Goal: Navigation & Orientation: Find specific page/section

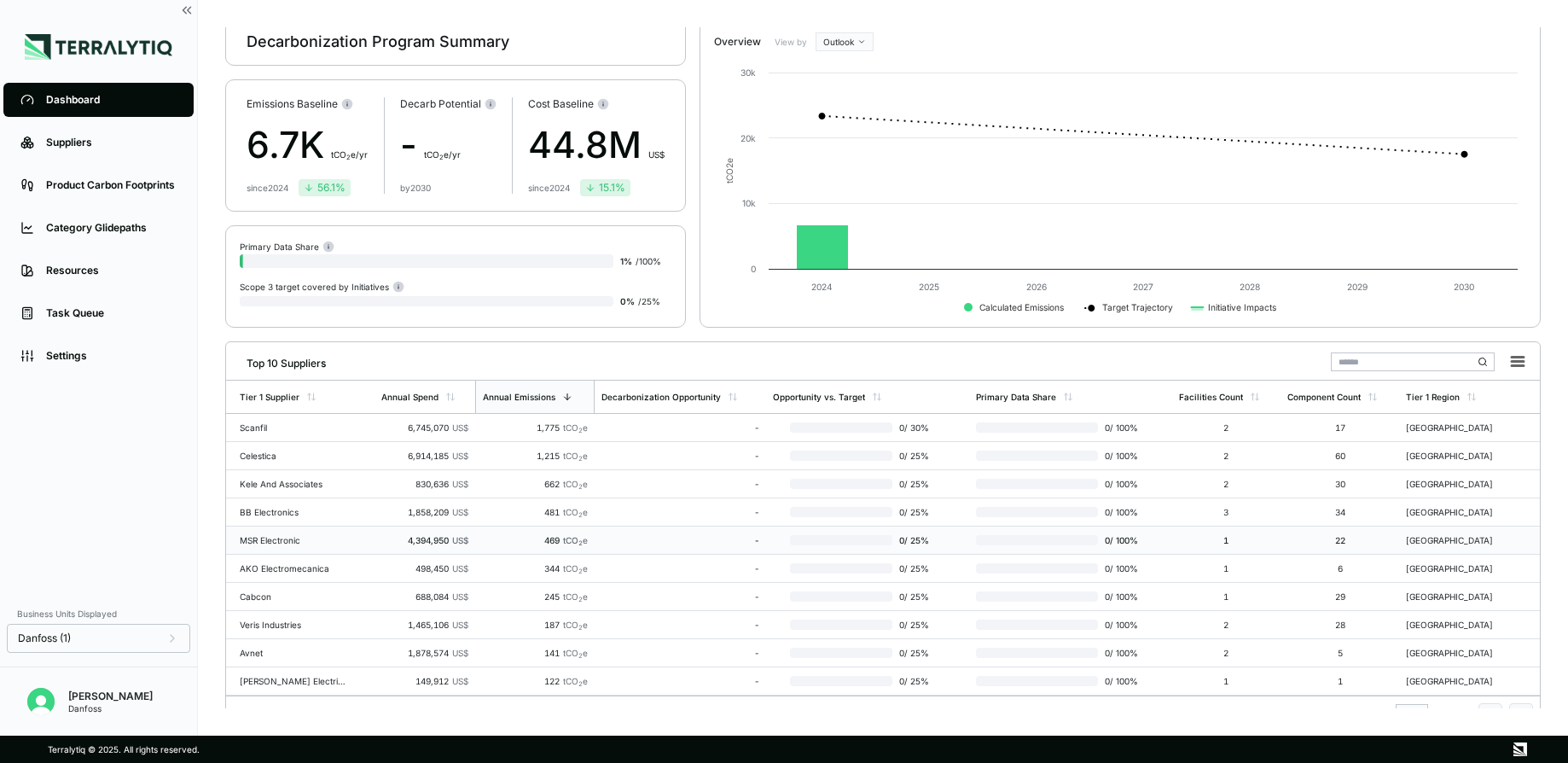
scroll to position [84, 0]
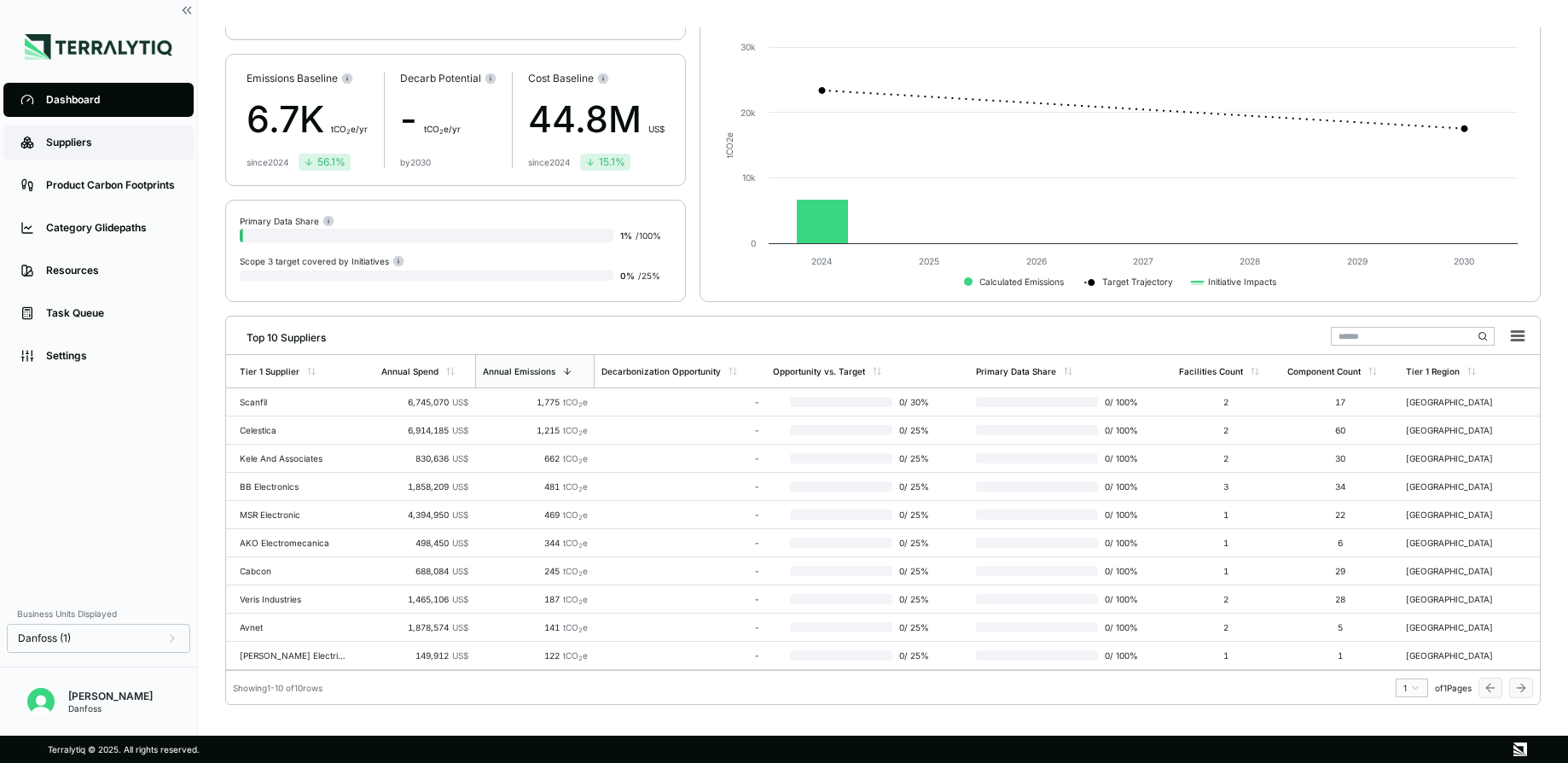
click at [132, 146] on div "Suppliers" at bounding box center [112, 142] width 131 height 13
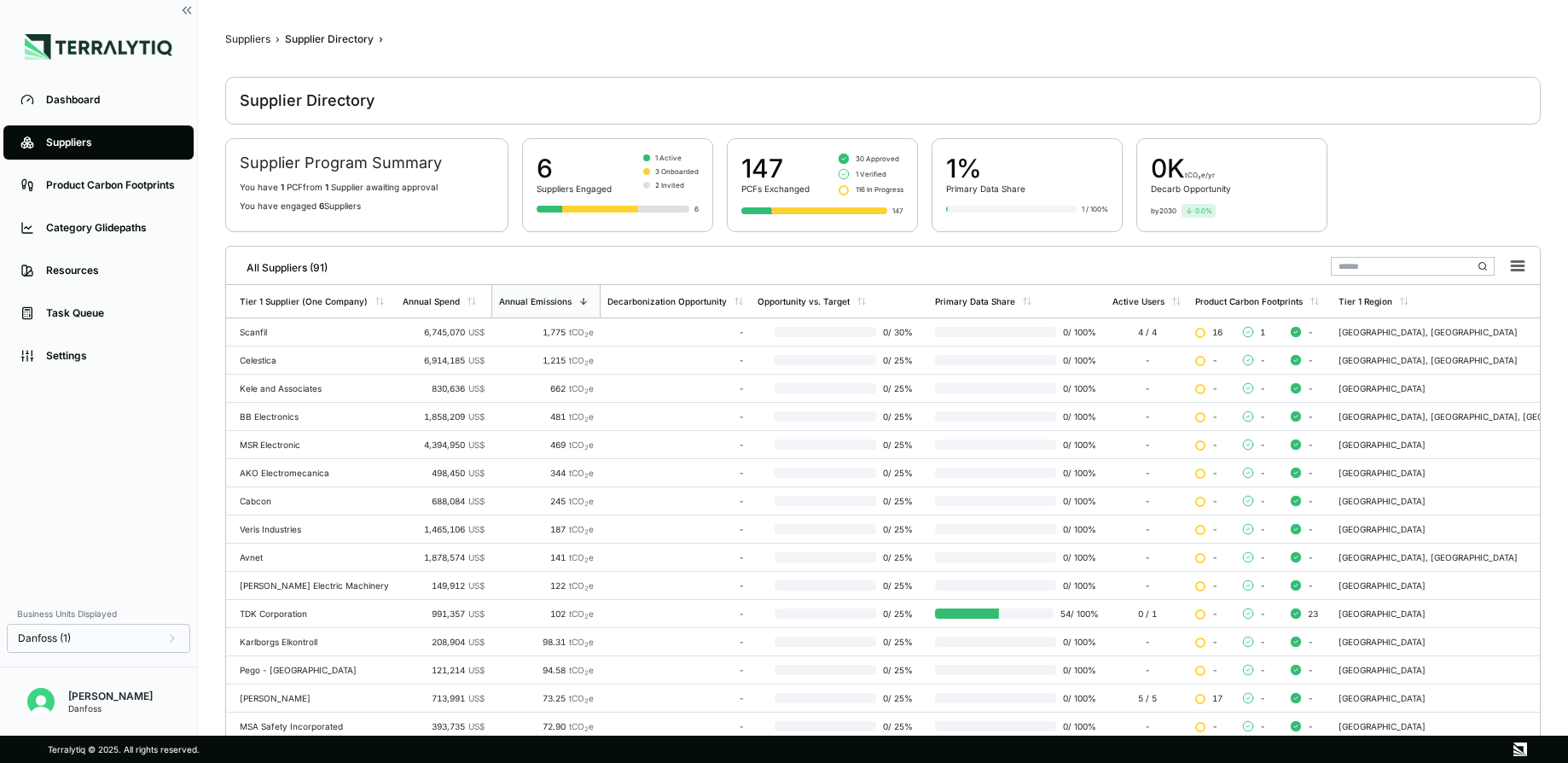
click at [839, 209] on div at bounding box center [829, 210] width 115 height 7
click at [1164, 300] on div "Active Users" at bounding box center [1138, 301] width 52 height 10
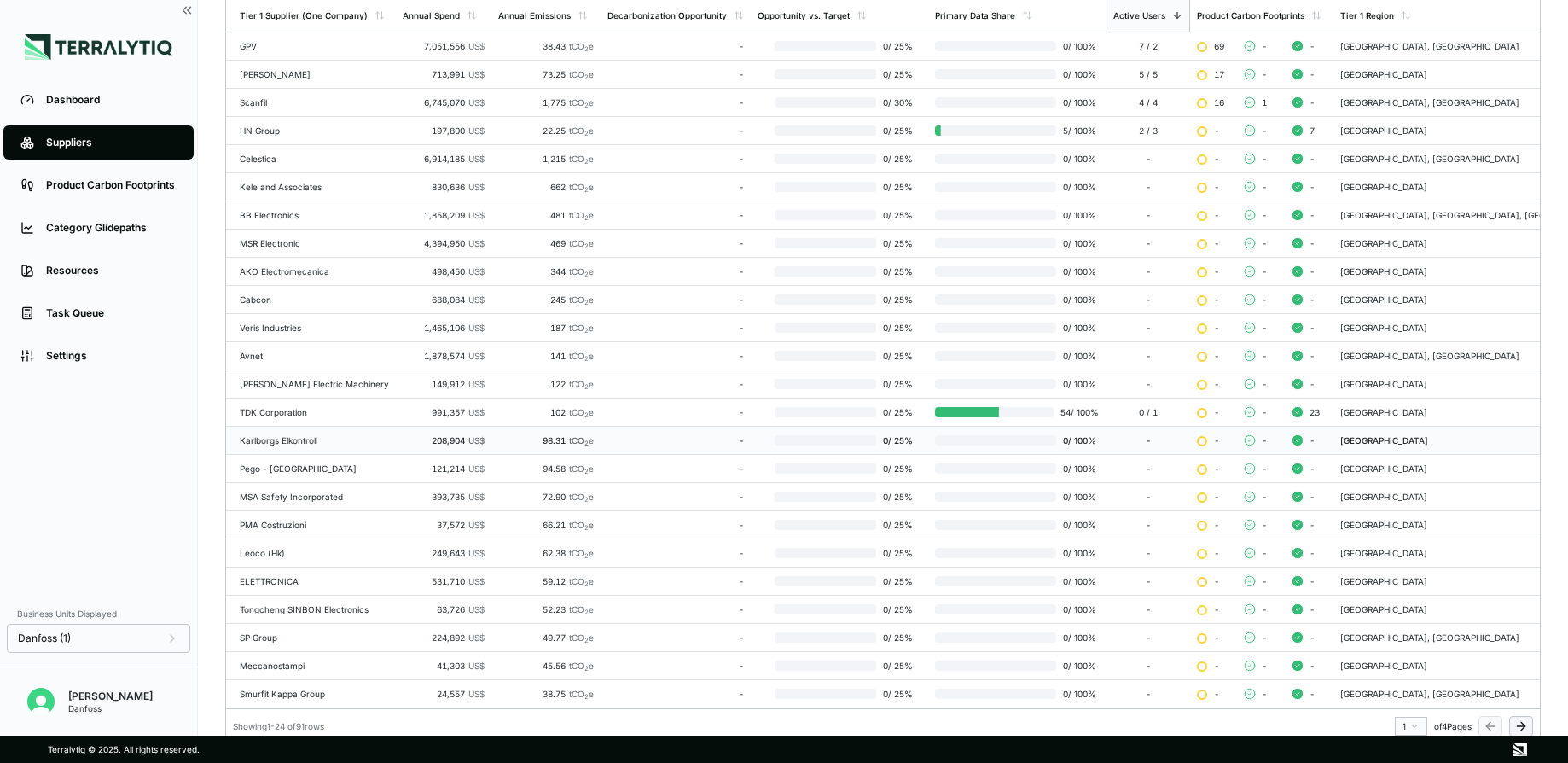
scroll to position [293, 0]
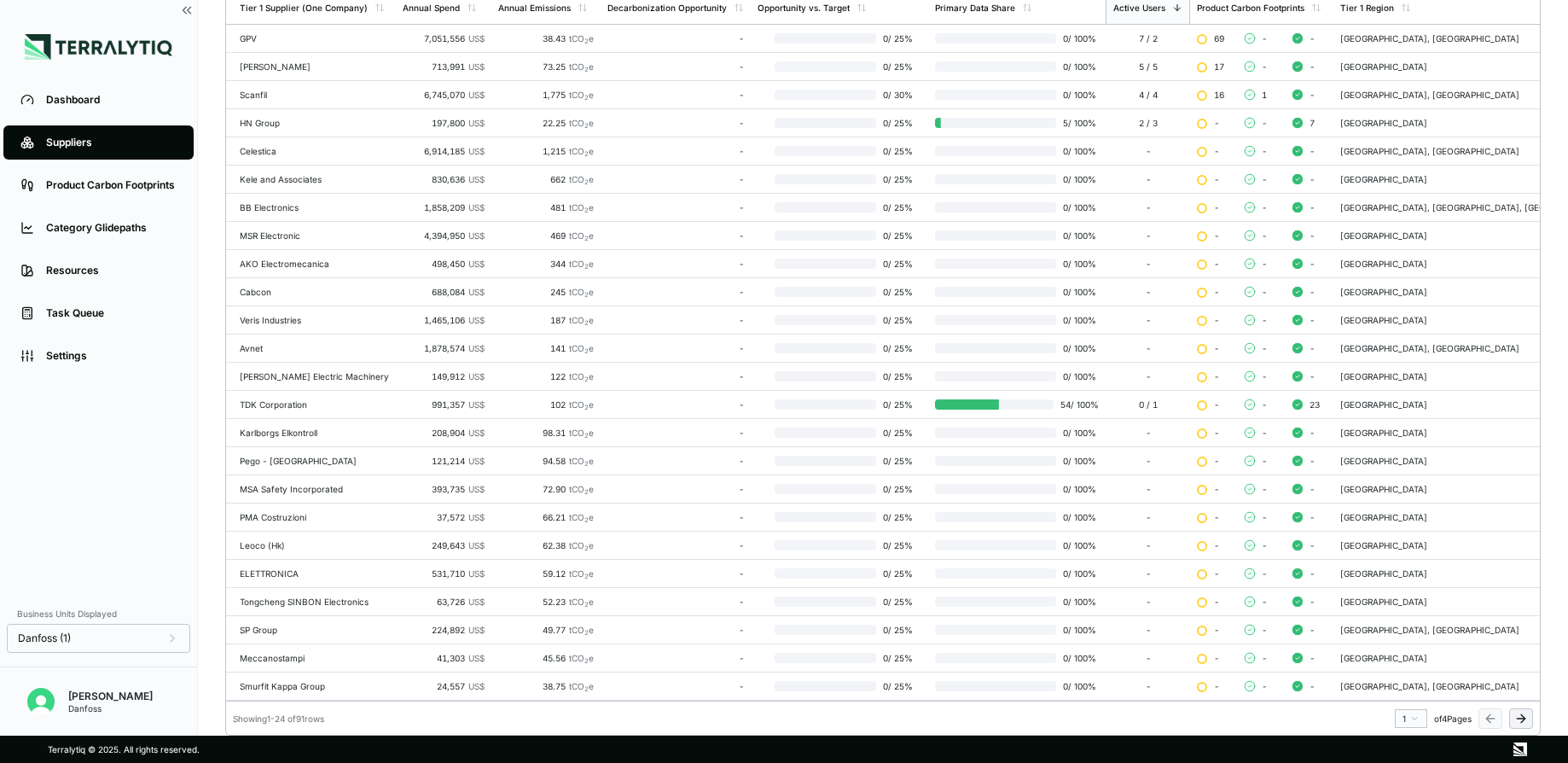
click at [1520, 713] on icon at bounding box center [1521, 718] width 13 height 13
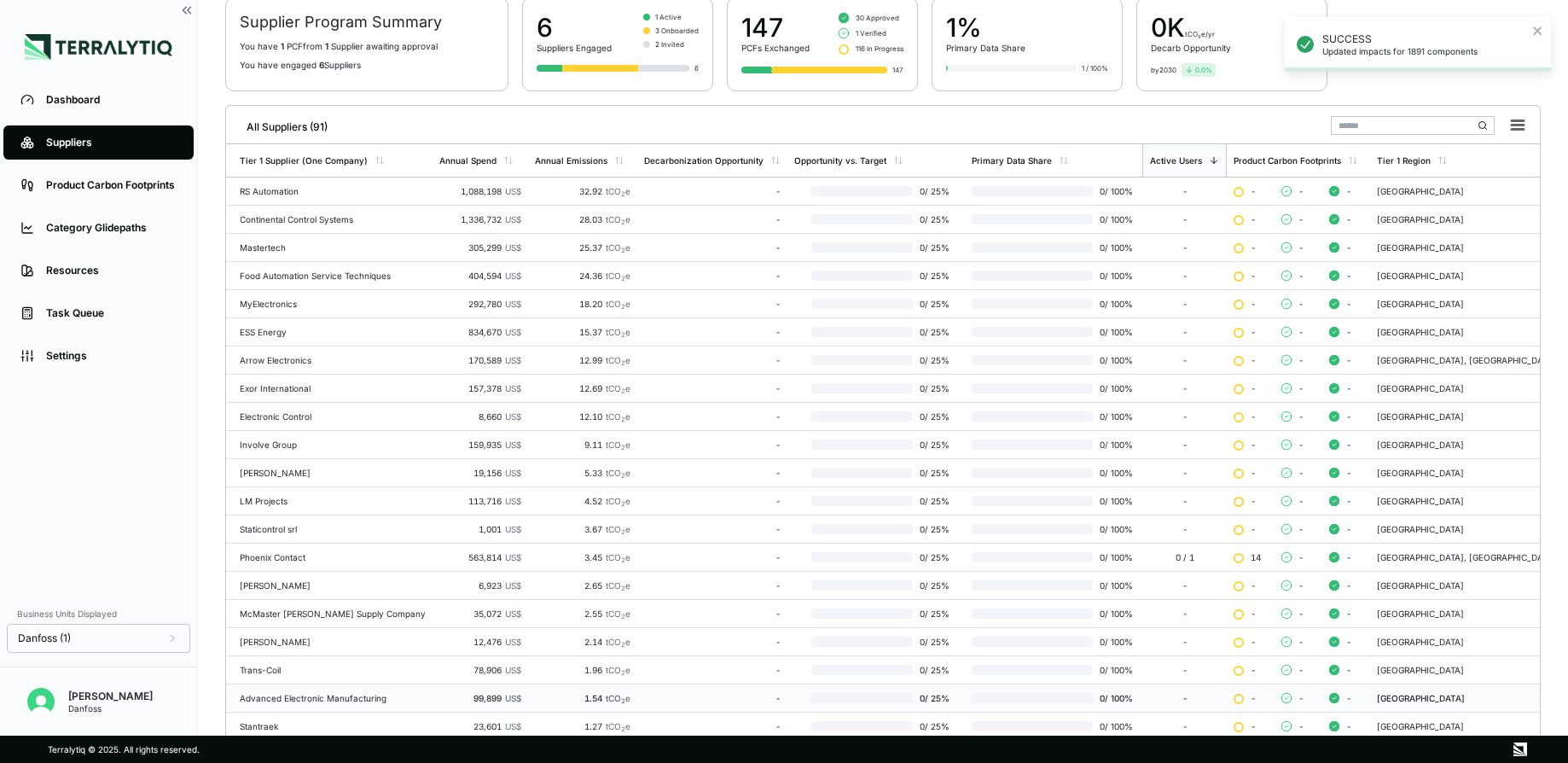
scroll to position [0, 0]
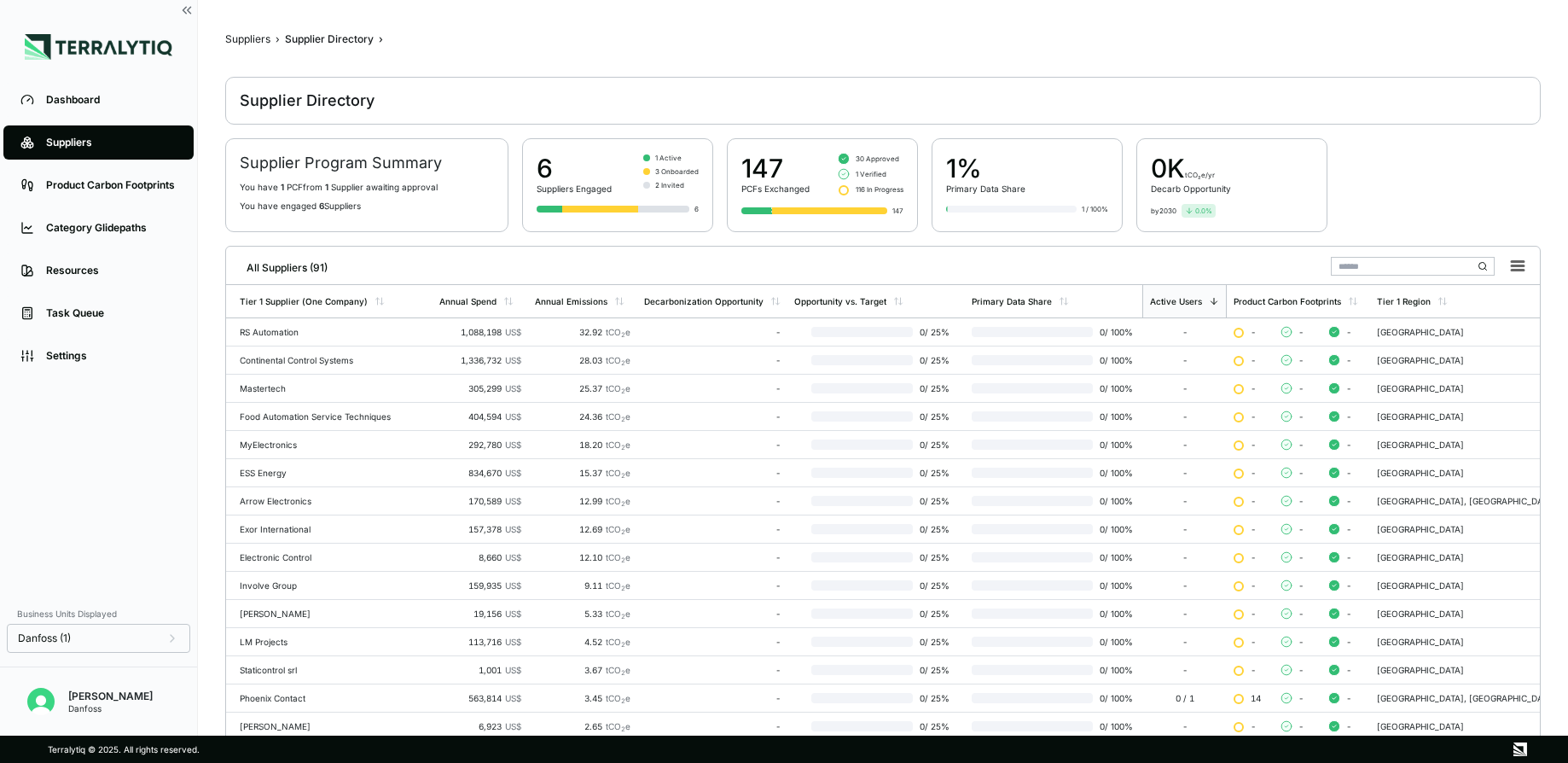
click at [376, 171] on h2 "Supplier Program Summary" at bounding box center [367, 163] width 254 height 21
click at [112, 180] on div "Product Carbon Footprints" at bounding box center [112, 185] width 131 height 13
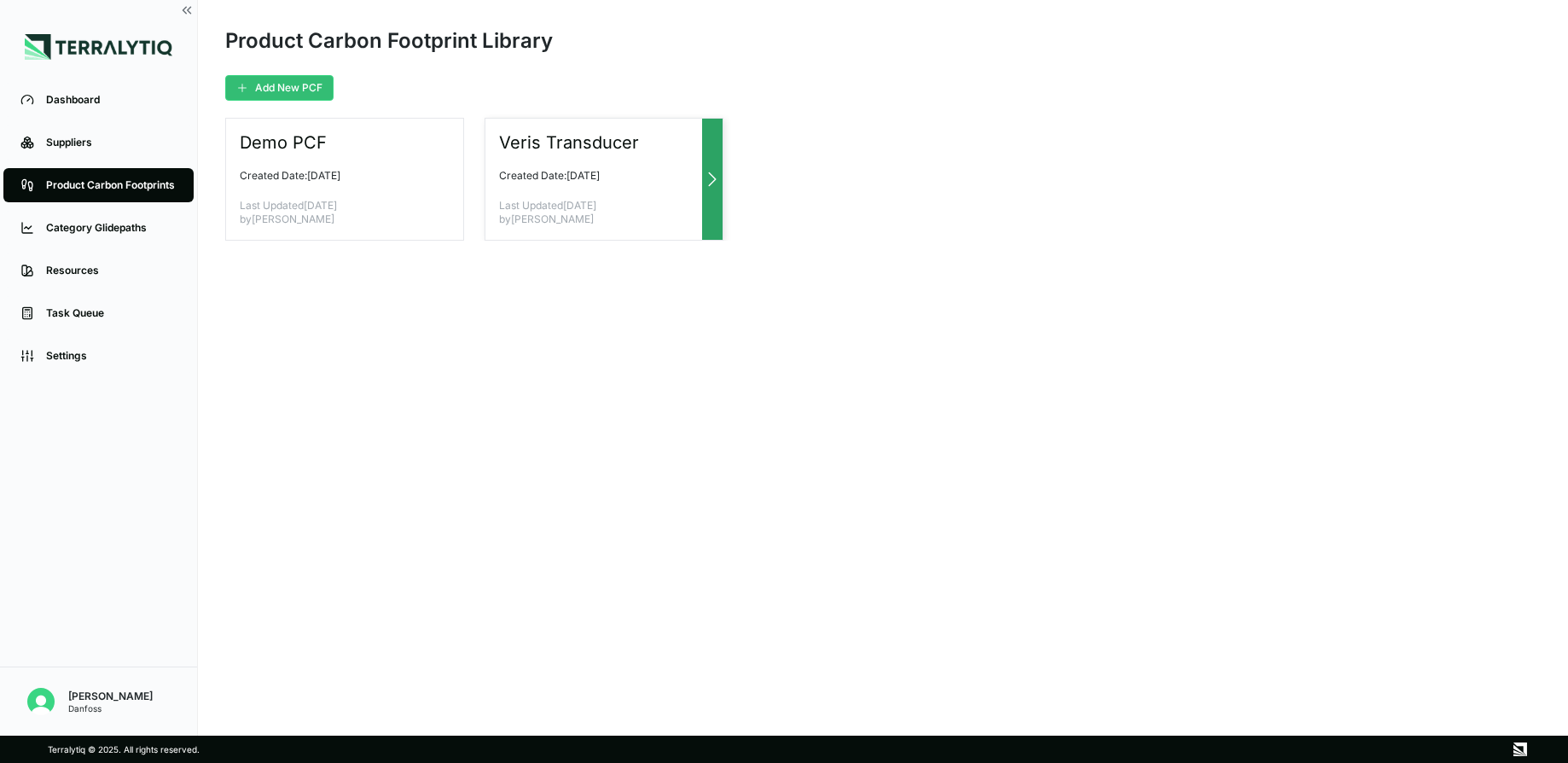
click at [622, 196] on div "Veris Transducer Created Date: [DATE] Last Updated [DATE] by [PERSON_NAME]" at bounding box center [603, 179] width 239 height 123
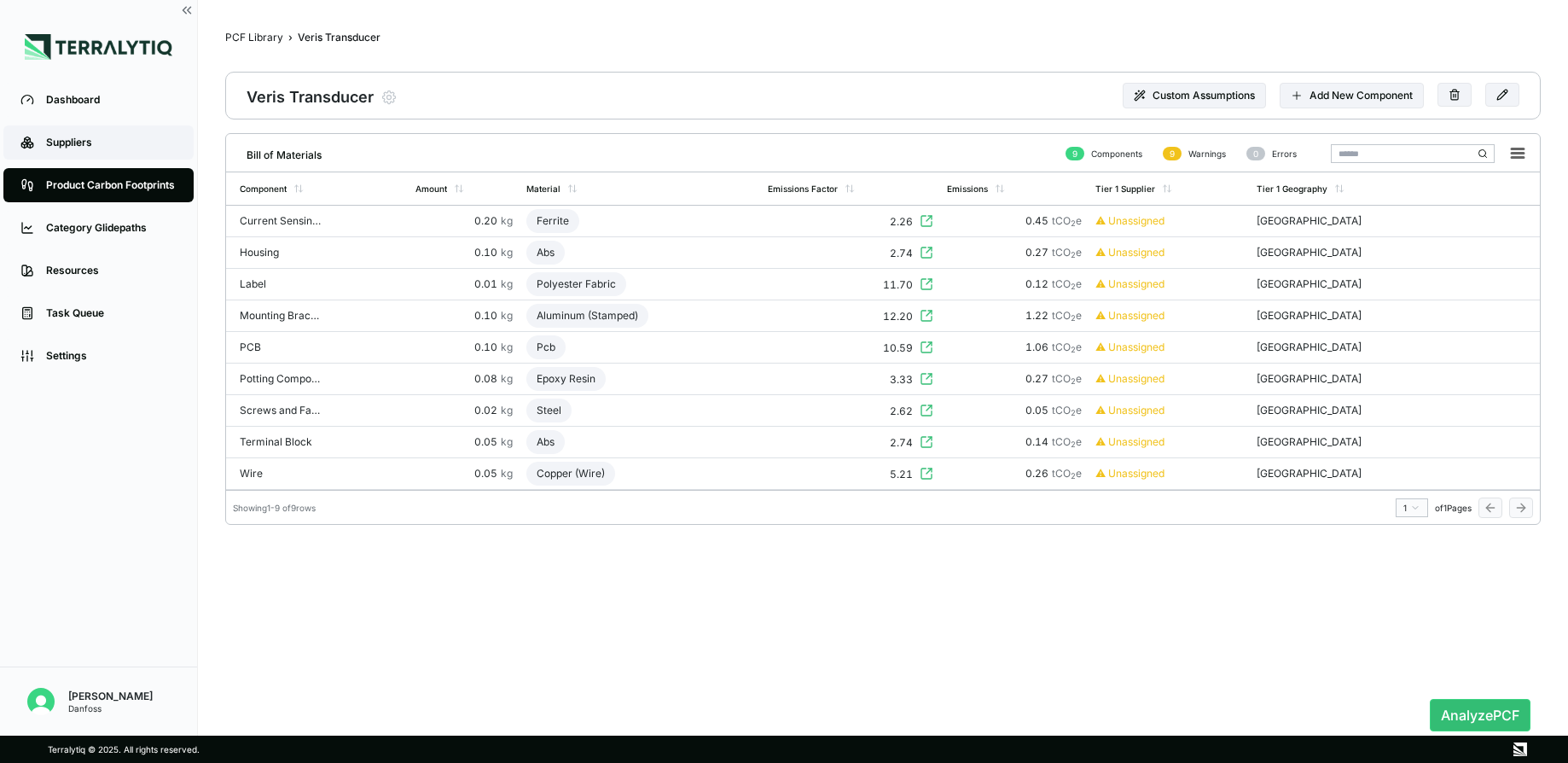
click at [76, 133] on link "Suppliers" at bounding box center [98, 143] width 190 height 34
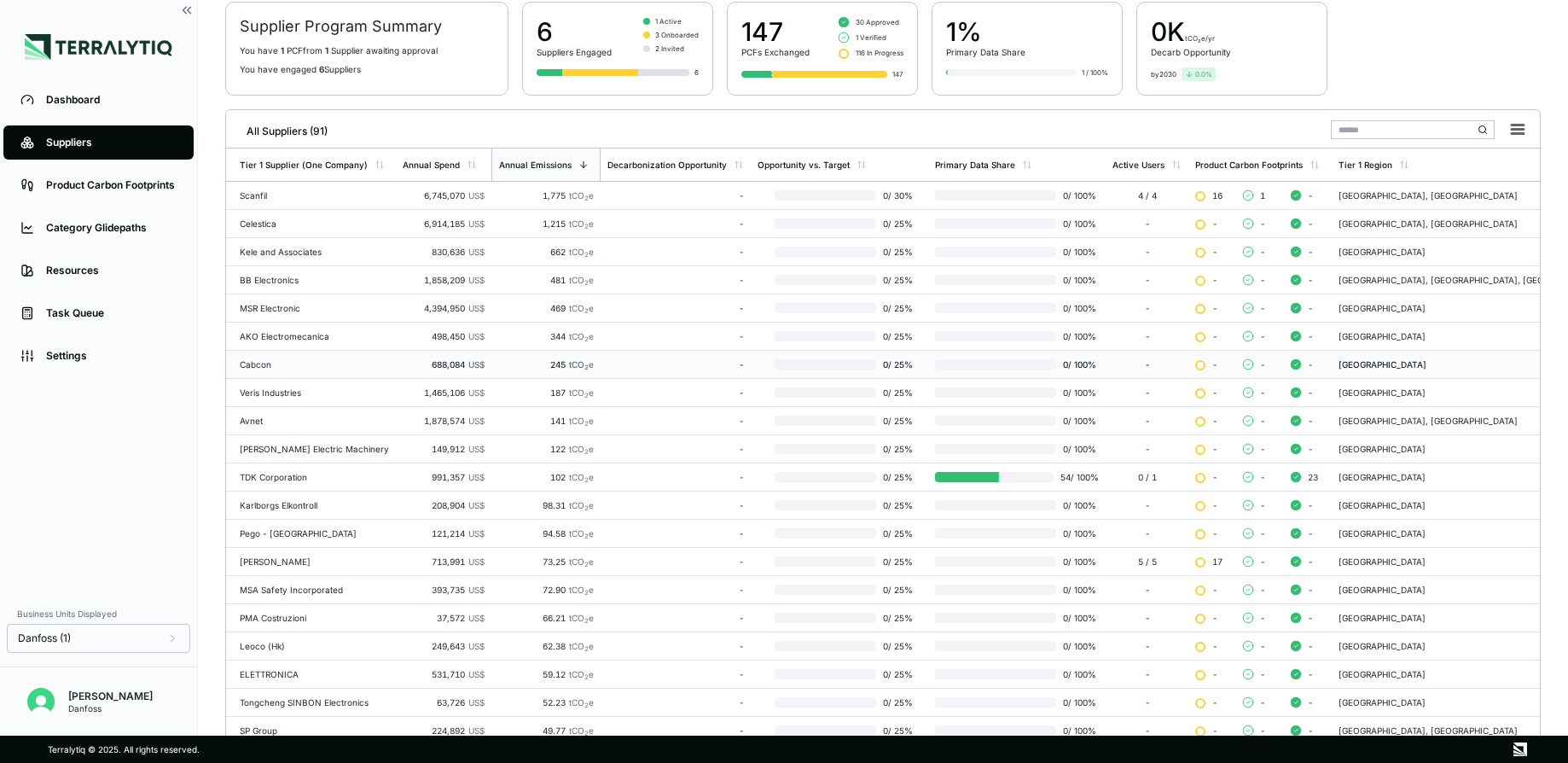
scroll to position [293, 0]
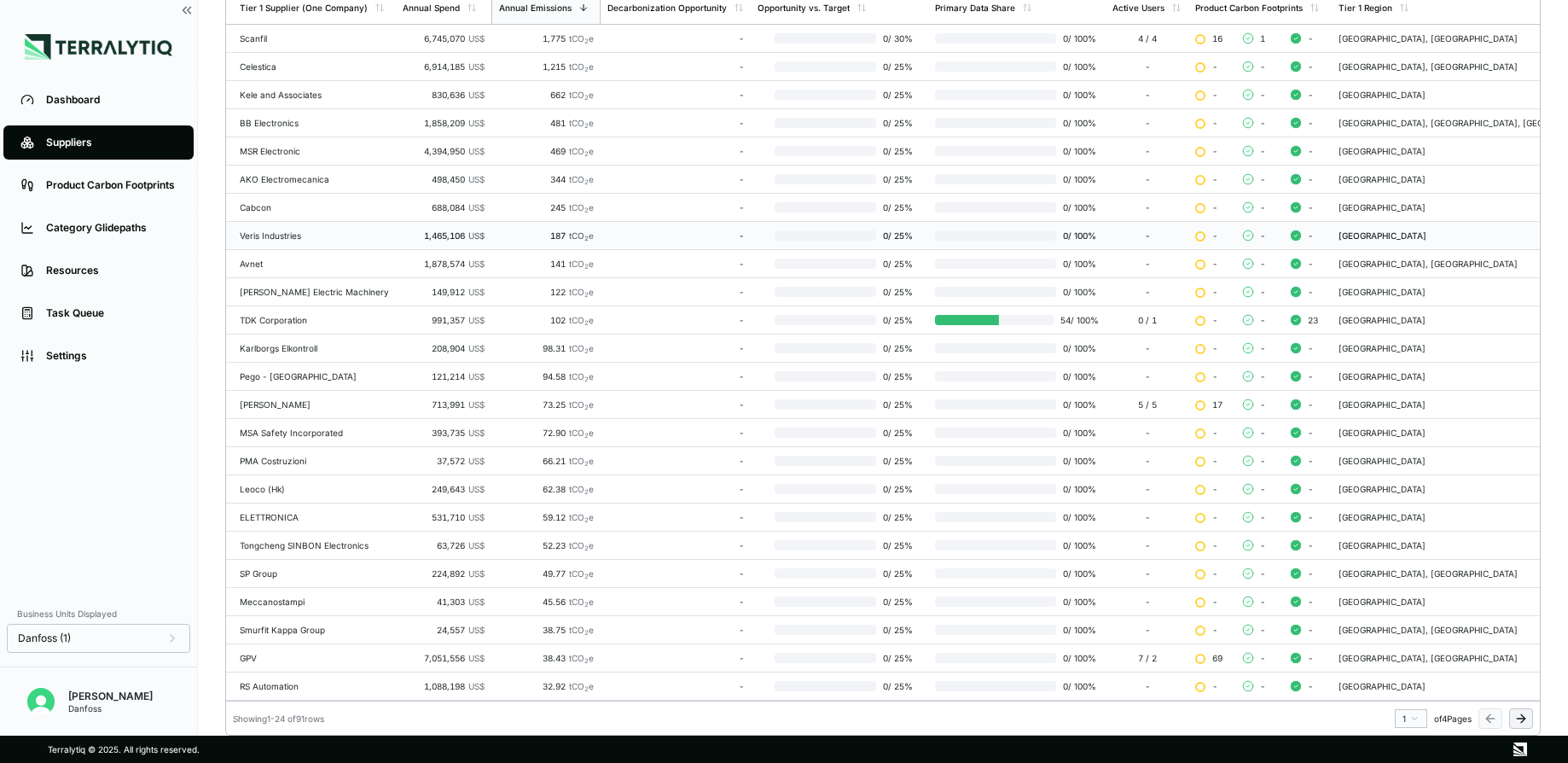
click at [296, 227] on td "Veris Industries" at bounding box center [311, 236] width 170 height 28
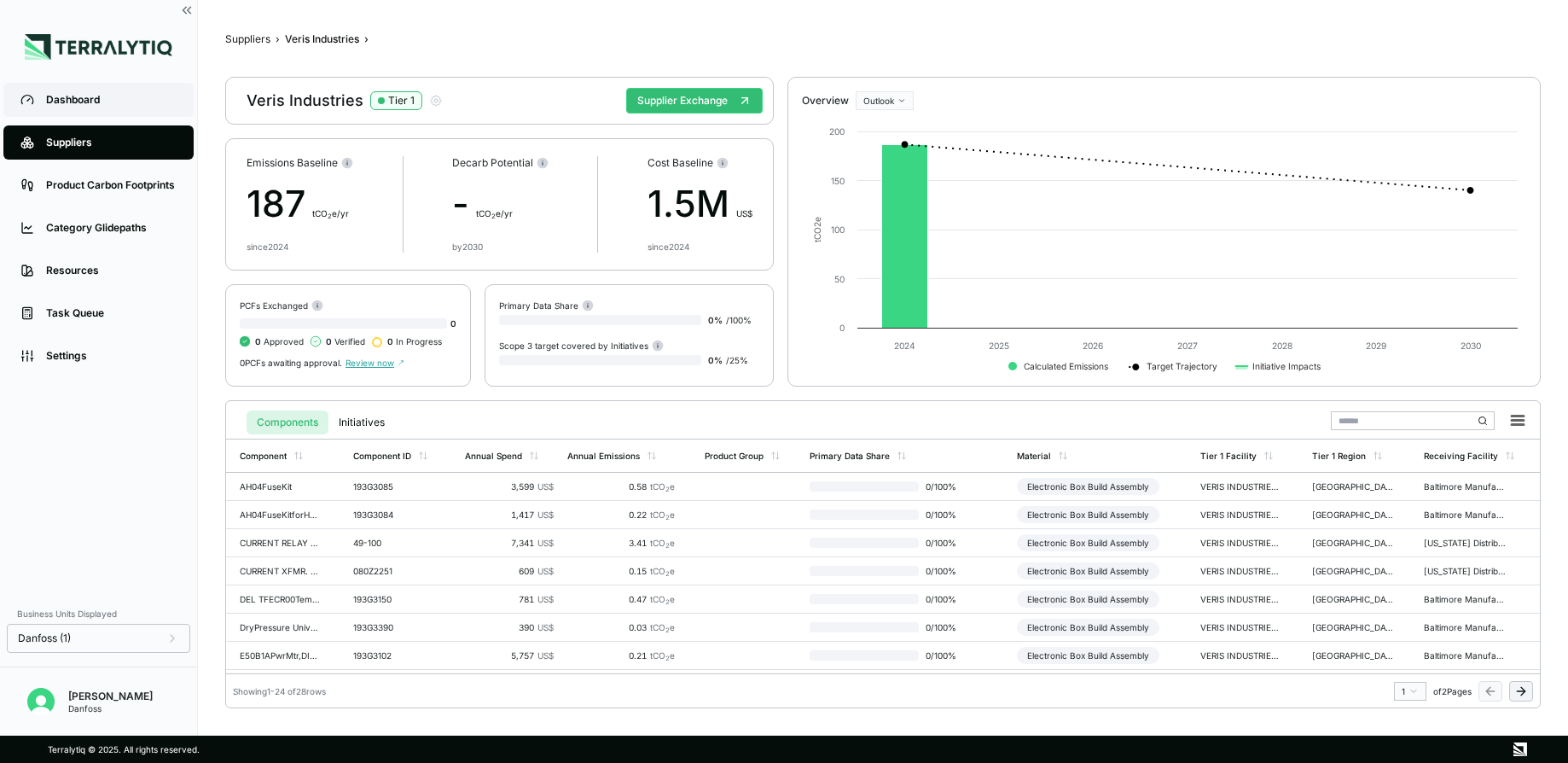
click at [39, 102] on link "Dashboard" at bounding box center [98, 100] width 190 height 34
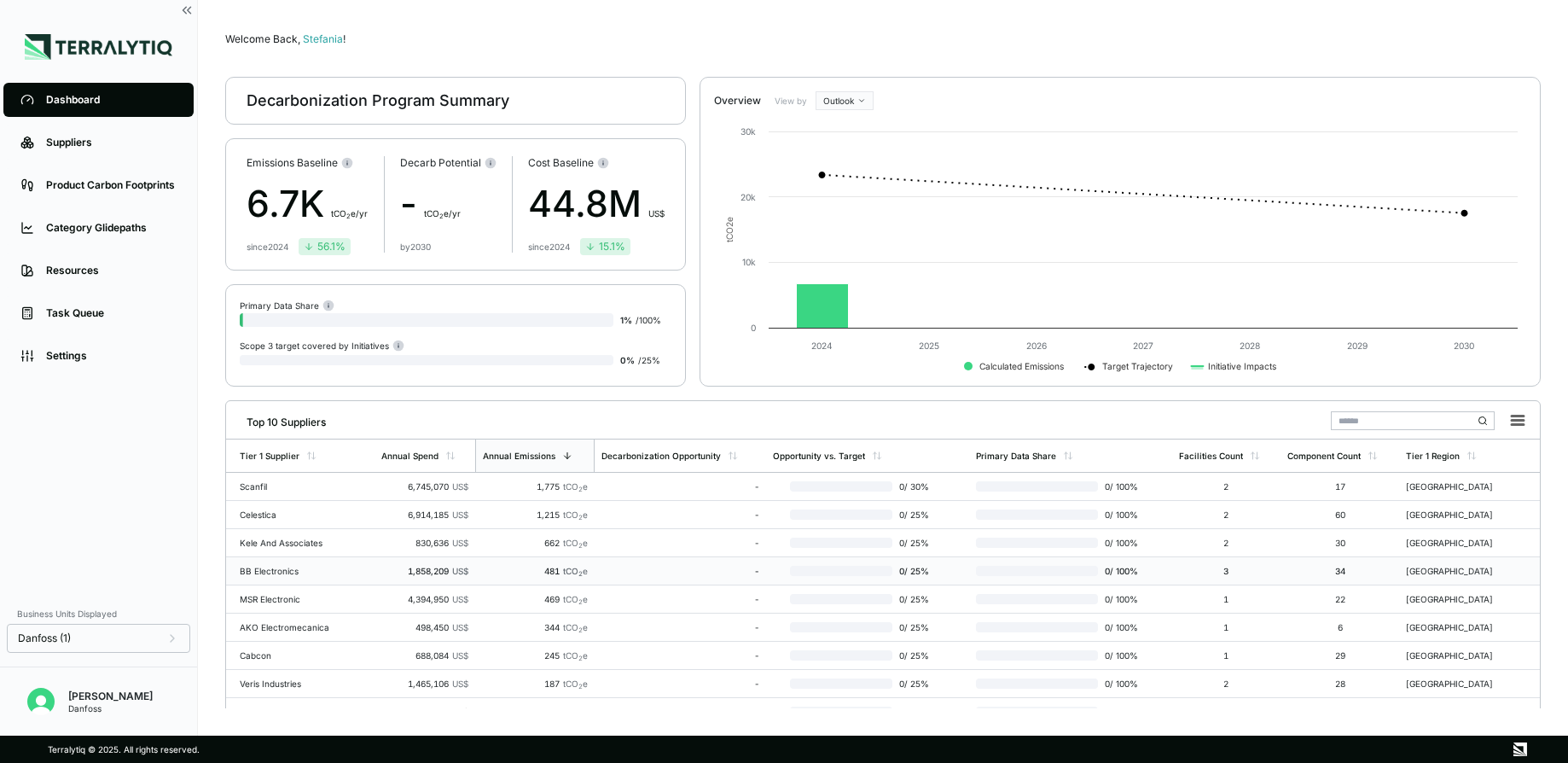
click at [266, 574] on div "BB Electronics" at bounding box center [294, 570] width 109 height 10
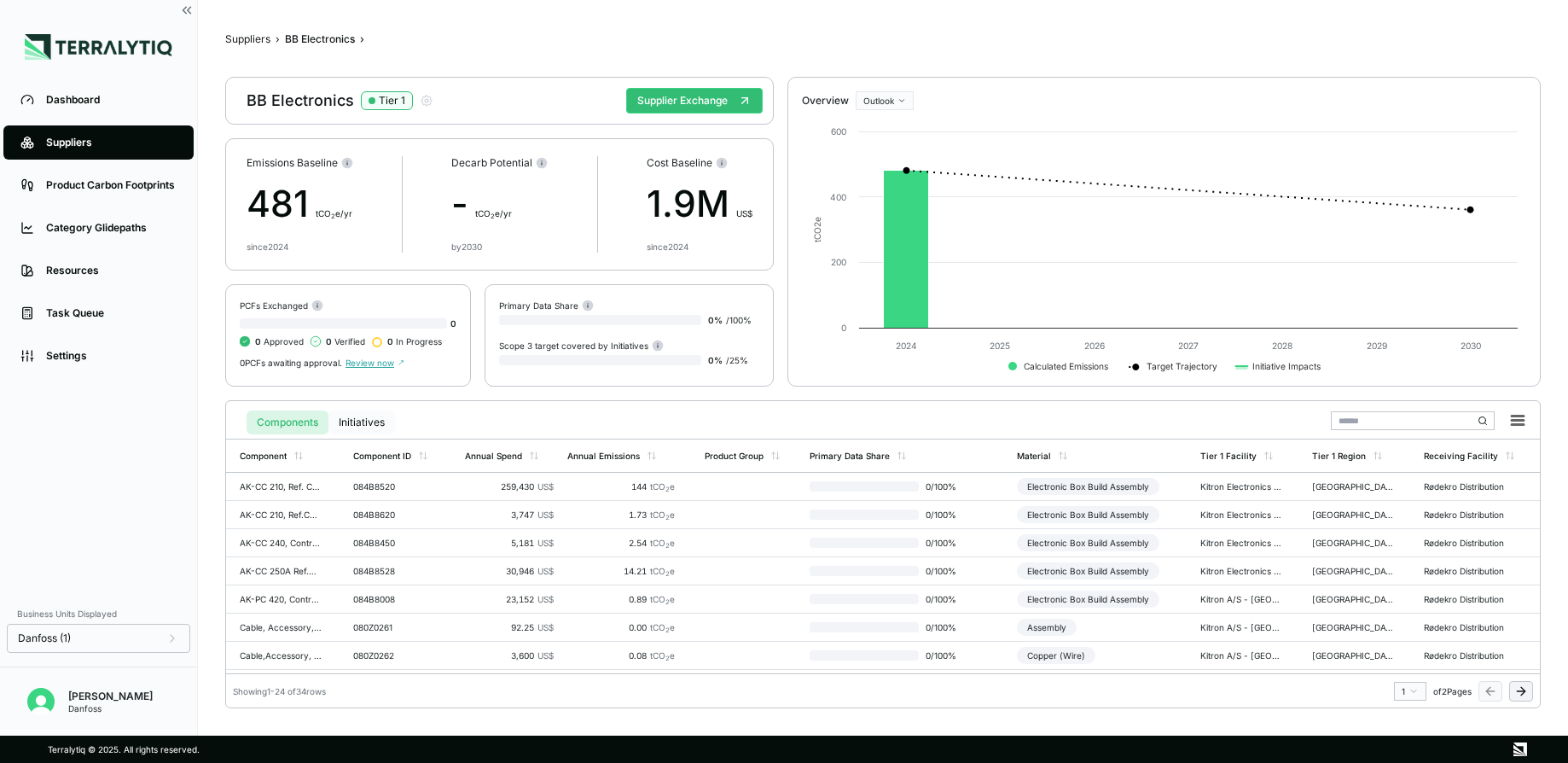
click at [355, 422] on button "Initiatives" at bounding box center [361, 422] width 66 height 24
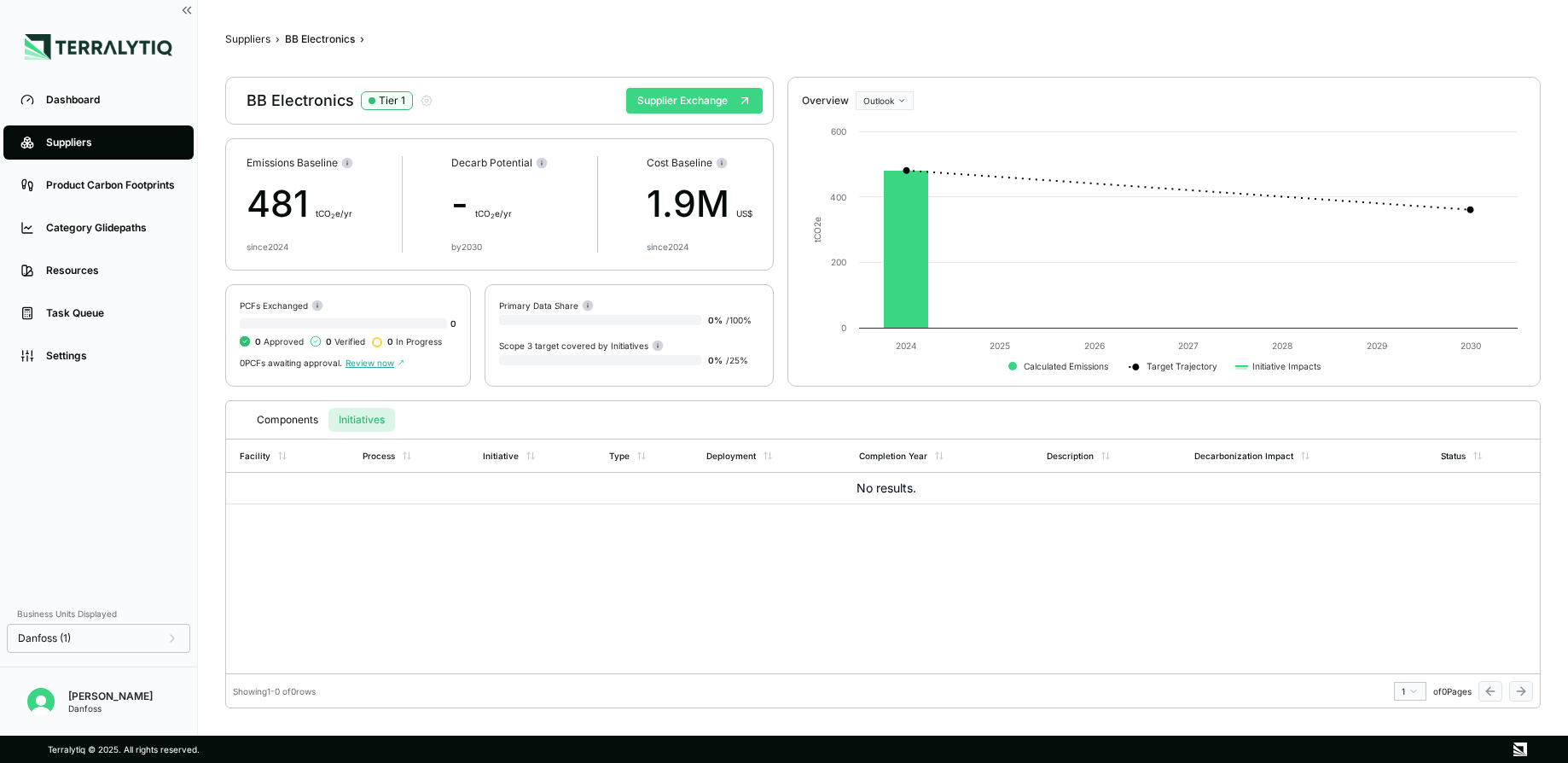
click at [714, 98] on button "Supplier Exchange" at bounding box center [694, 100] width 136 height 26
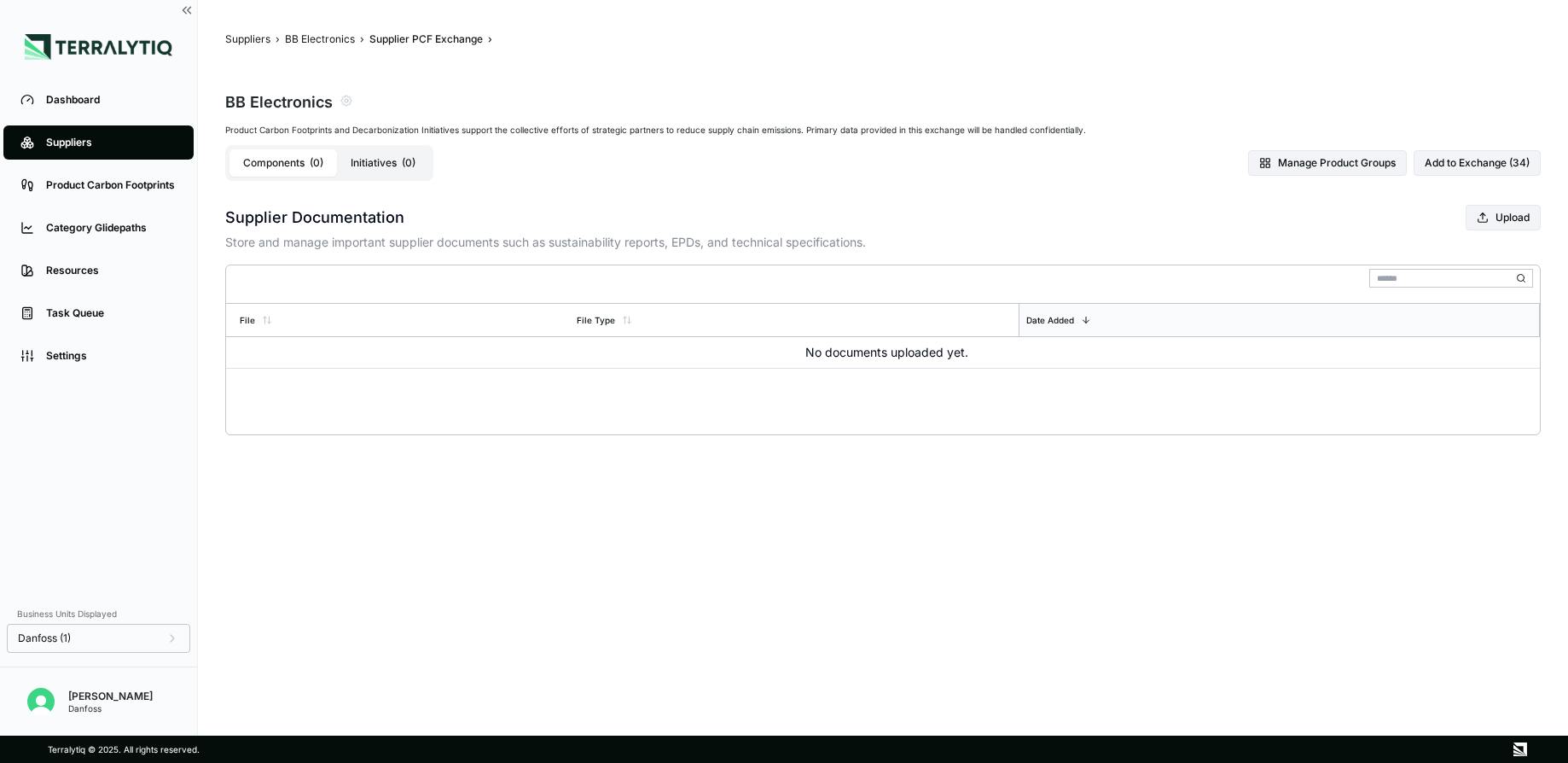
click at [392, 164] on button "Initiatives ( 0 )" at bounding box center [382, 163] width 92 height 27
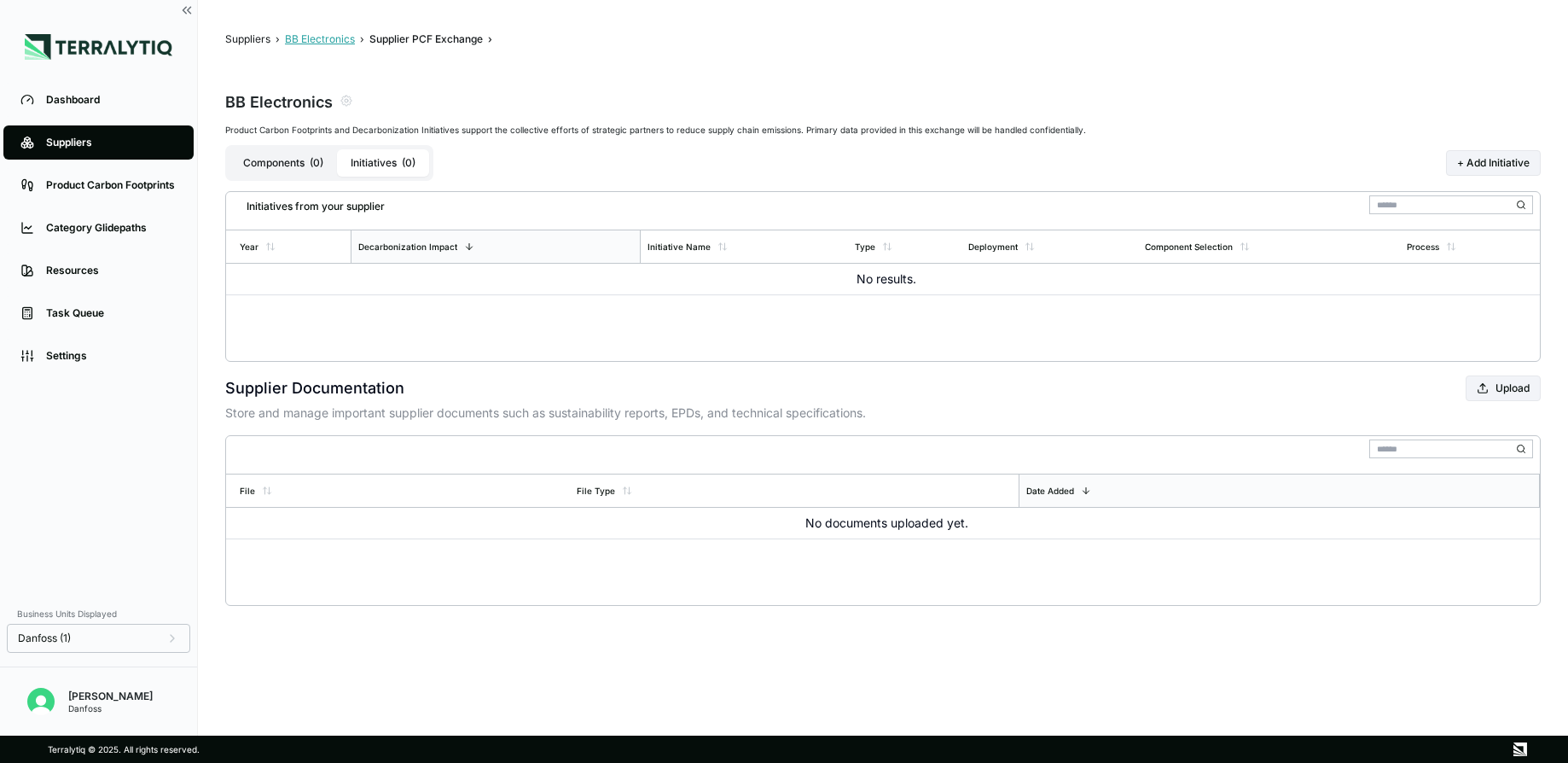
click at [305, 37] on button "BB Electronics" at bounding box center [320, 39] width 70 height 13
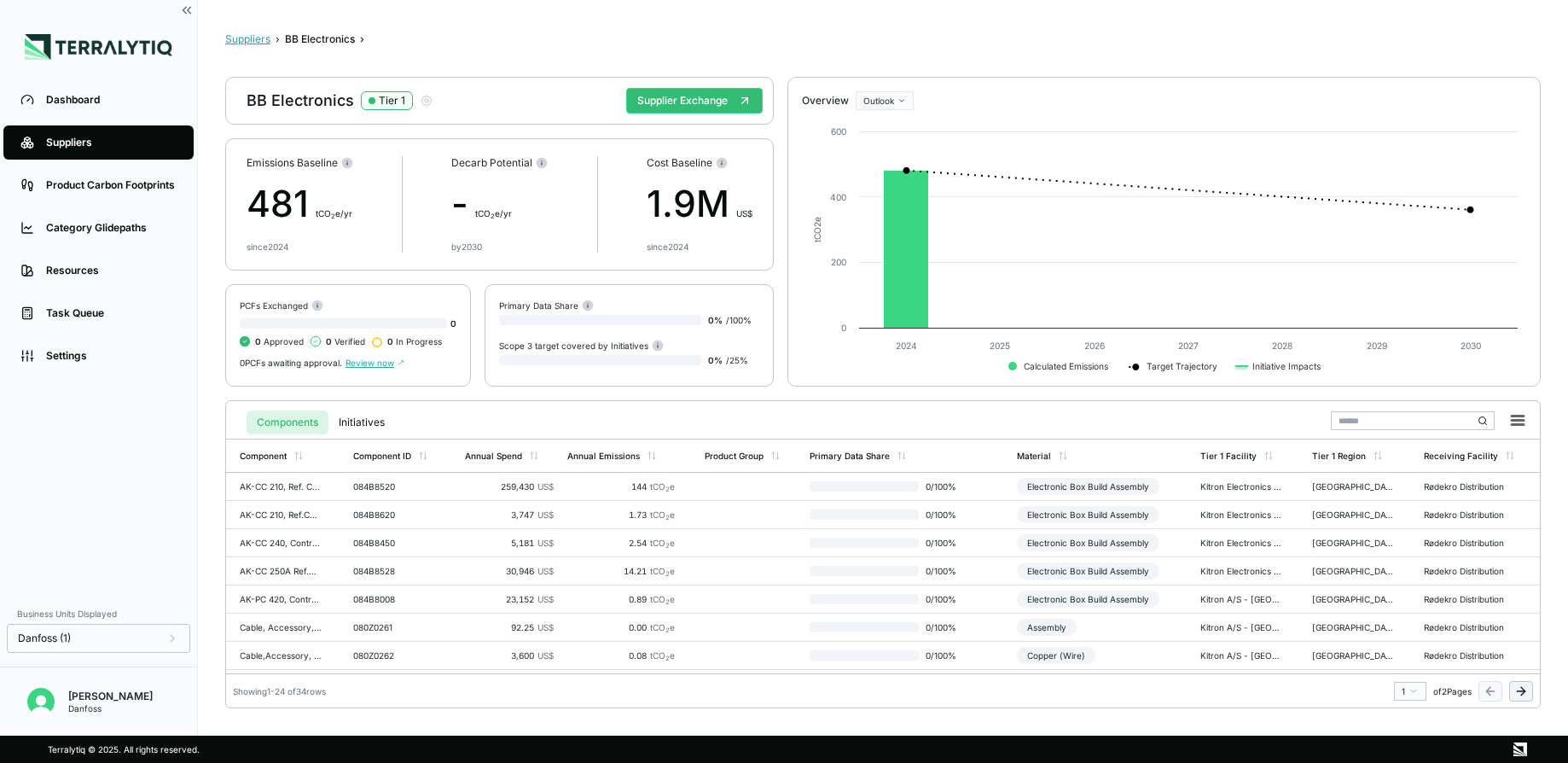
click at [250, 41] on button "Suppliers" at bounding box center [248, 39] width 45 height 13
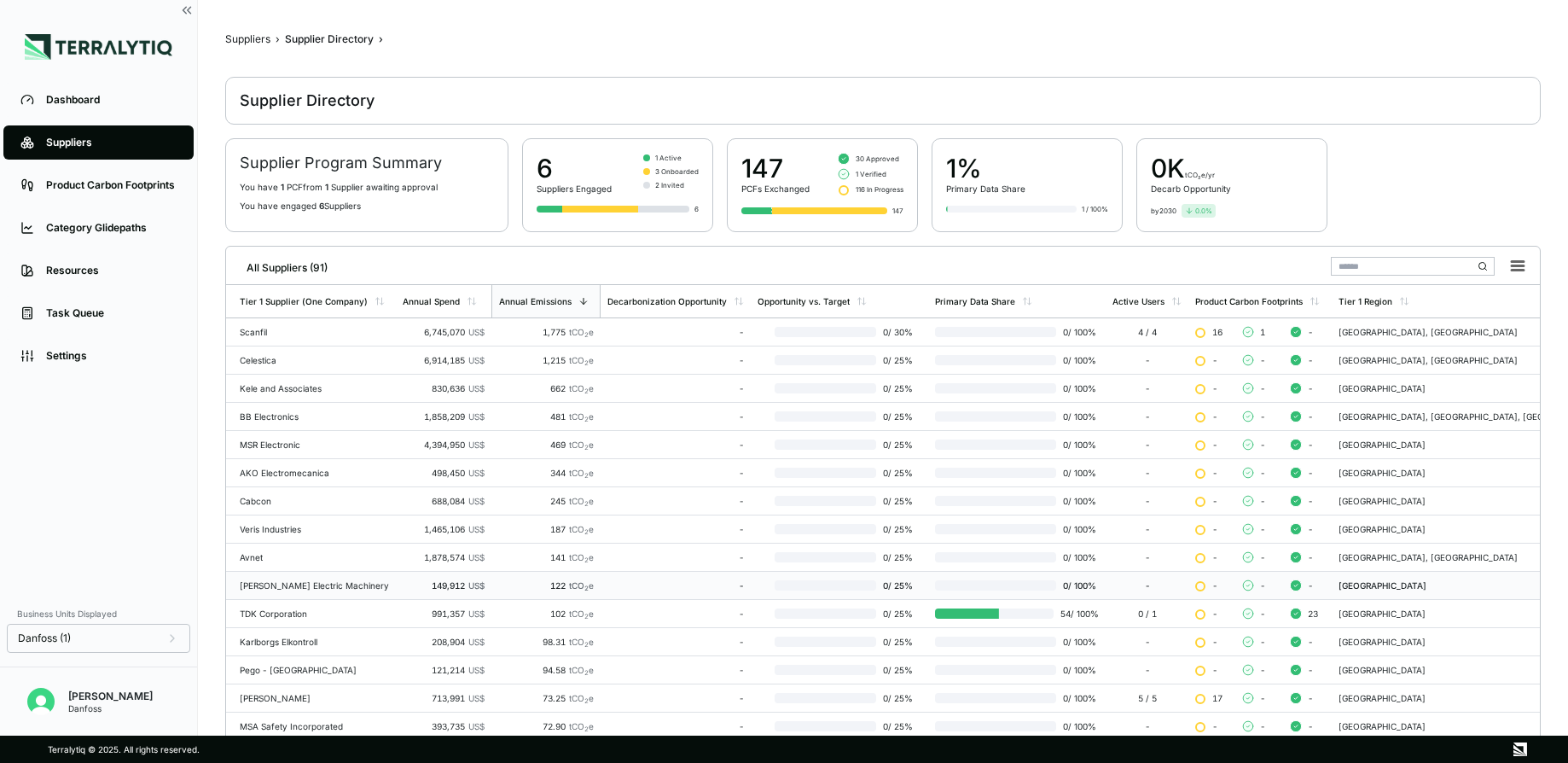
scroll to position [128, 0]
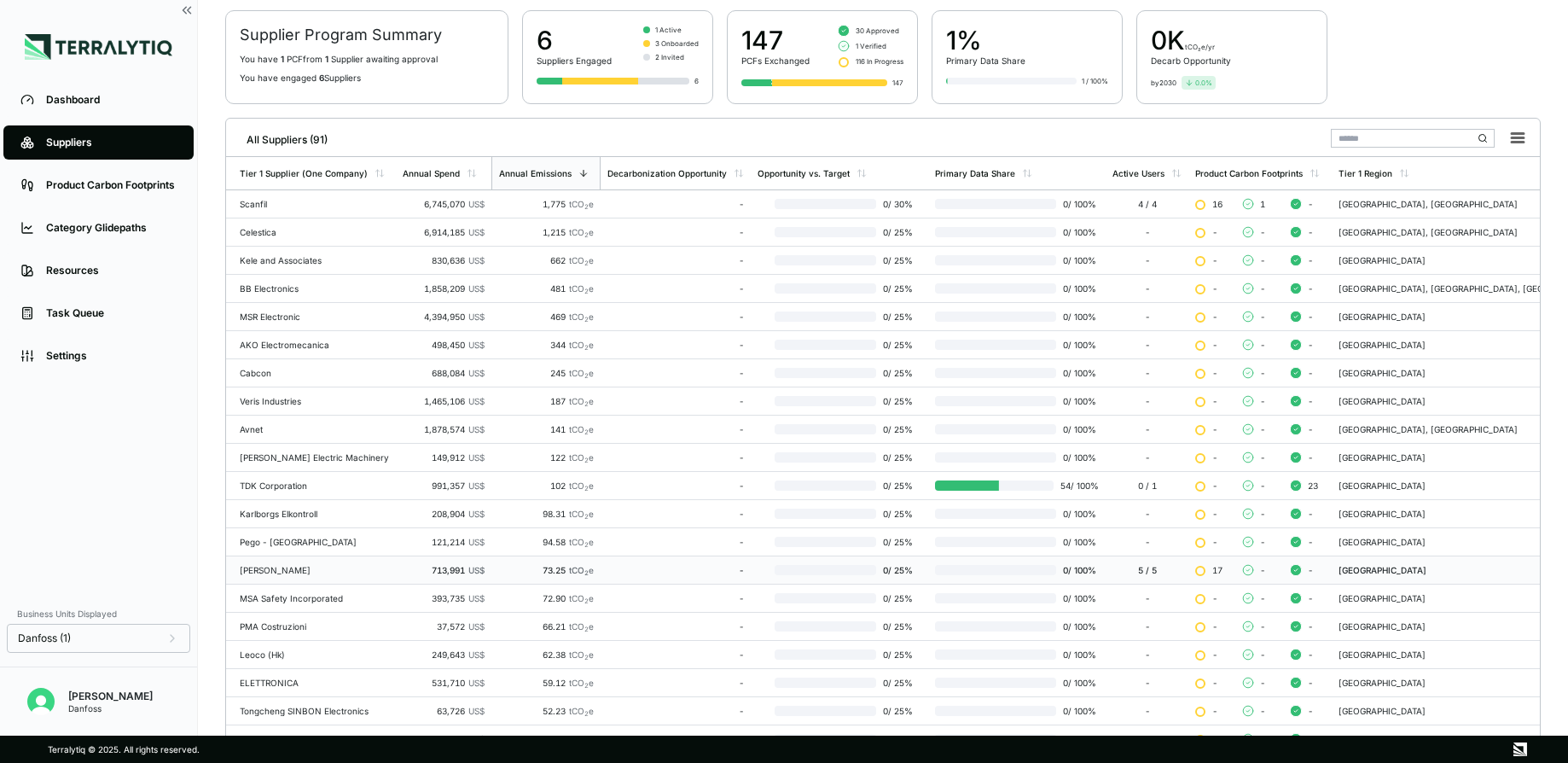
click at [263, 569] on div "[PERSON_NAME]" at bounding box center [315, 569] width 149 height 10
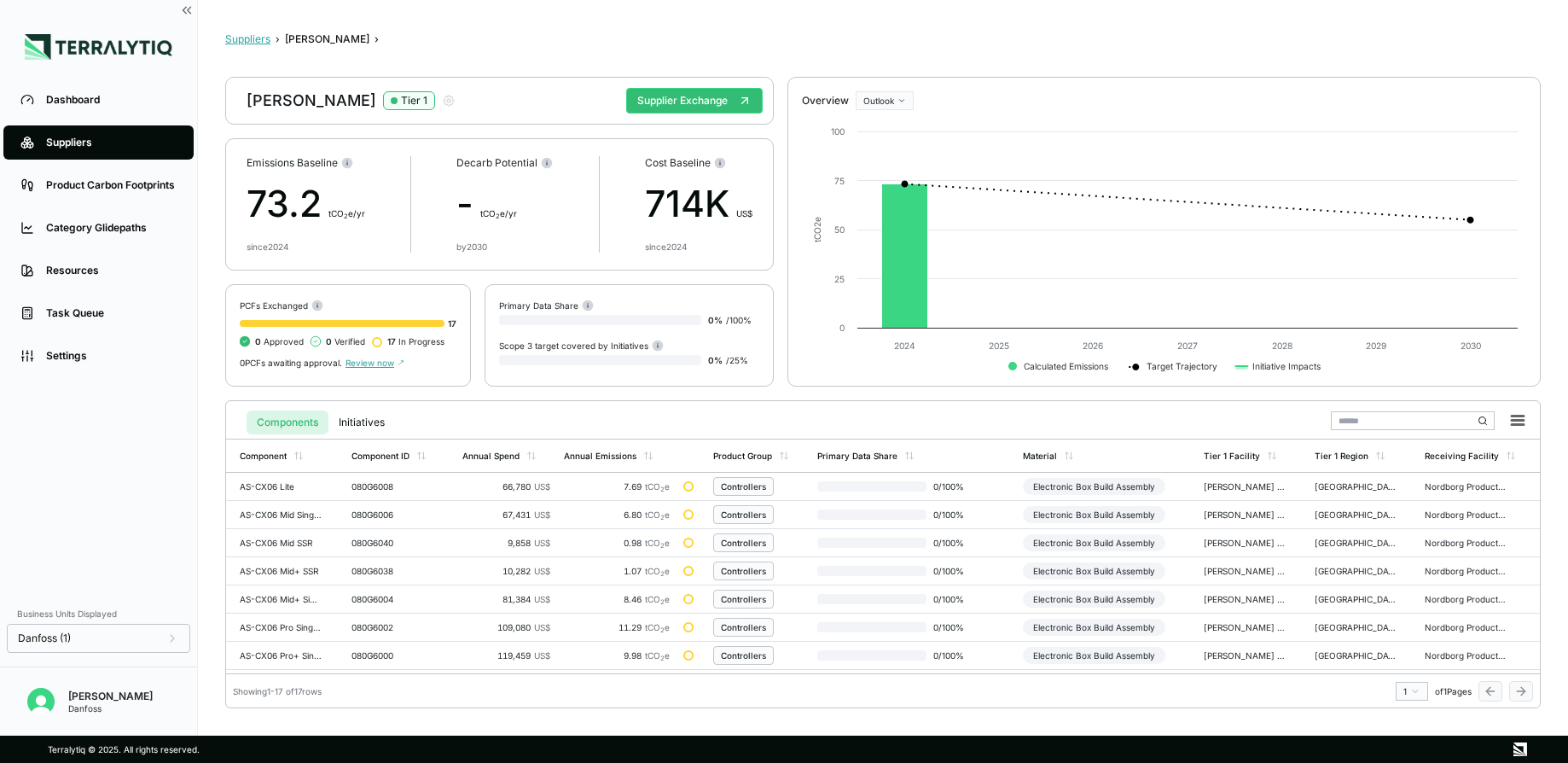
click at [252, 40] on button "Suppliers" at bounding box center [248, 39] width 45 height 13
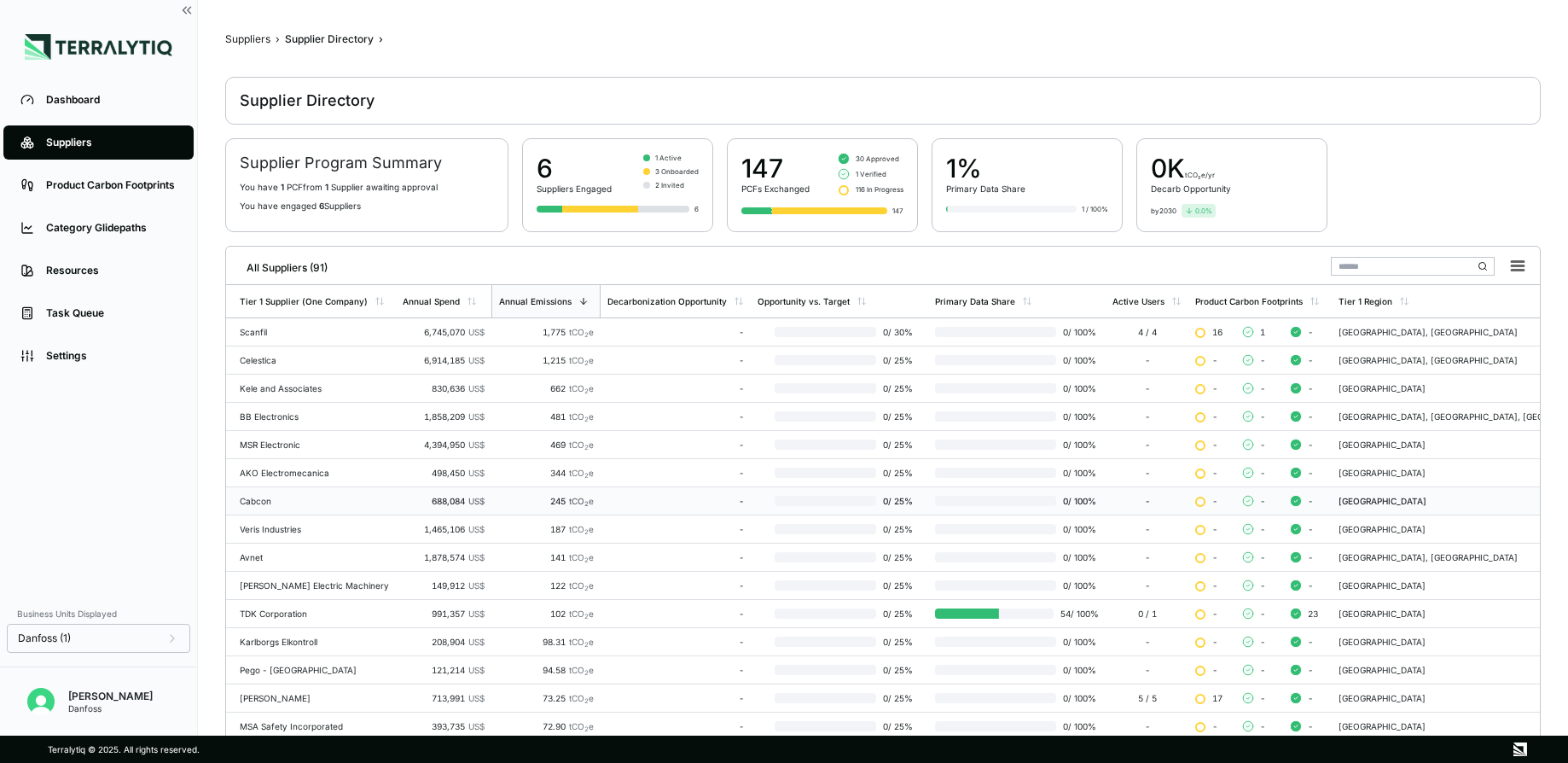
click at [258, 498] on div "Cabcon" at bounding box center [315, 500] width 149 height 10
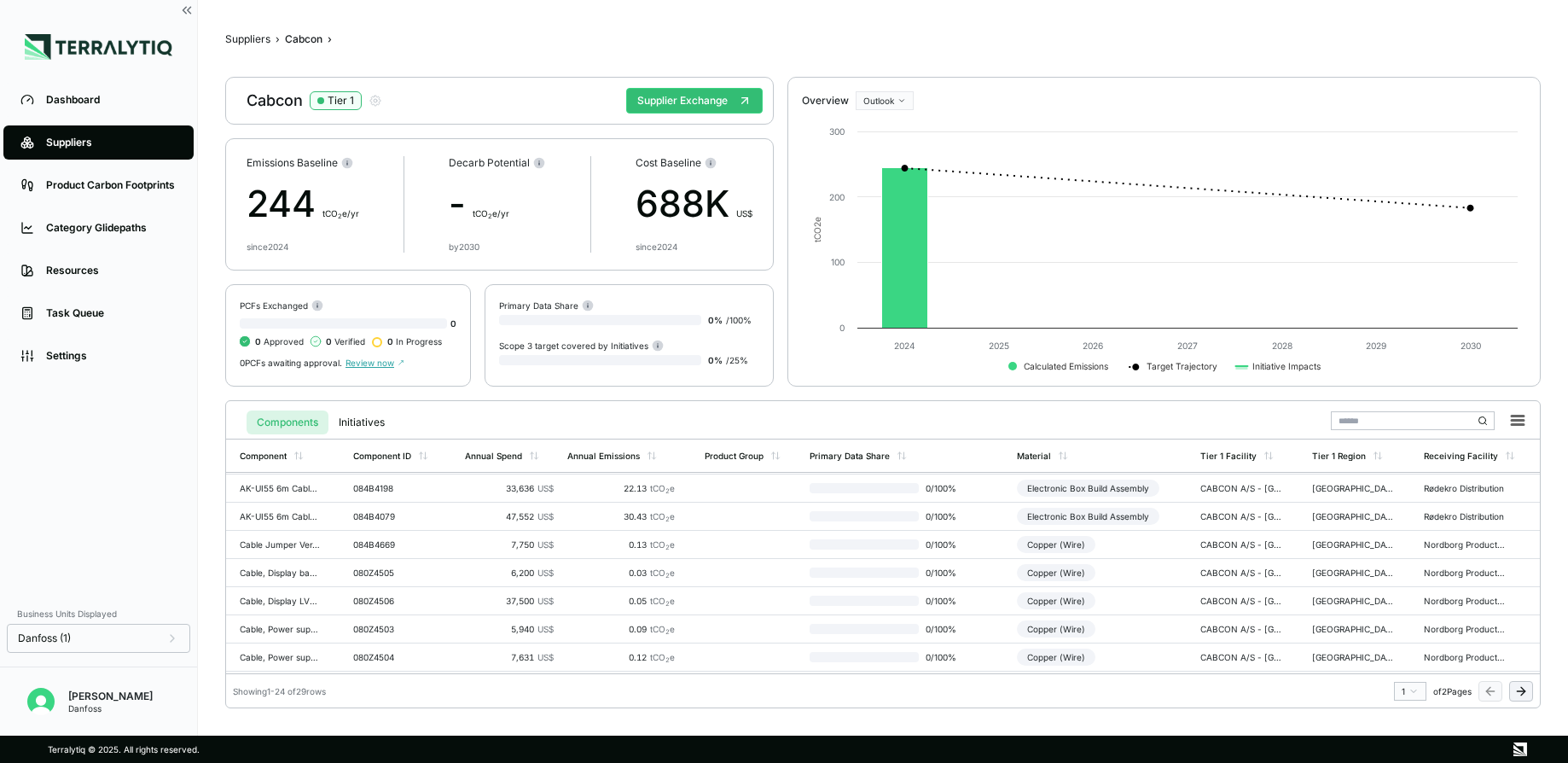
scroll to position [219, 0]
